Goal: Use online tool/utility: Utilize a website feature to perform a specific function

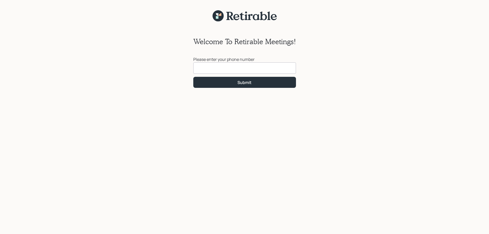
click at [237, 69] on input at bounding box center [244, 67] width 103 height 11
type input "[PHONE_NUMBER]"
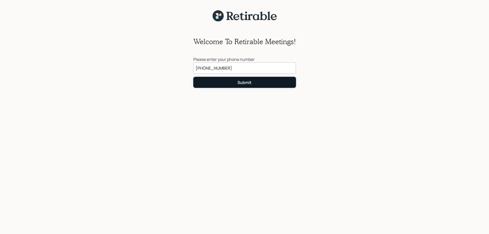
click at [233, 81] on button "Submit" at bounding box center [244, 82] width 103 height 11
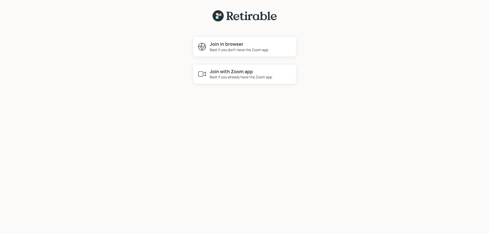
click at [233, 81] on div "Join with Zoom app Best if you already have the Zoom app" at bounding box center [244, 74] width 103 height 19
click at [216, 68] on div "Join with Zoom app Best if you already have the Zoom app" at bounding box center [244, 74] width 103 height 19
